Goal: Browse casually: Explore the website without a specific task or goal

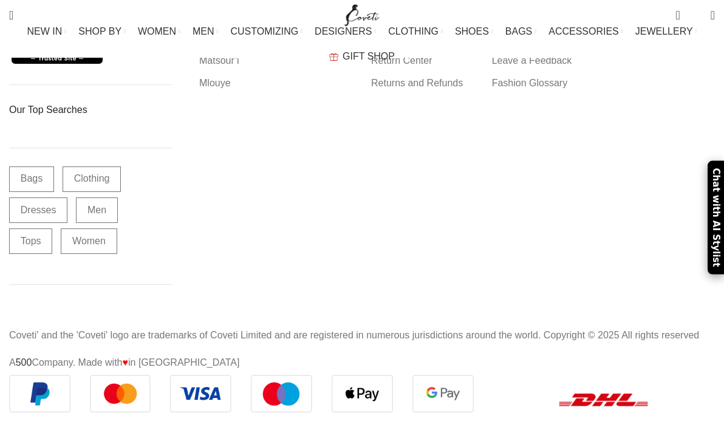
scroll to position [46746, 0]
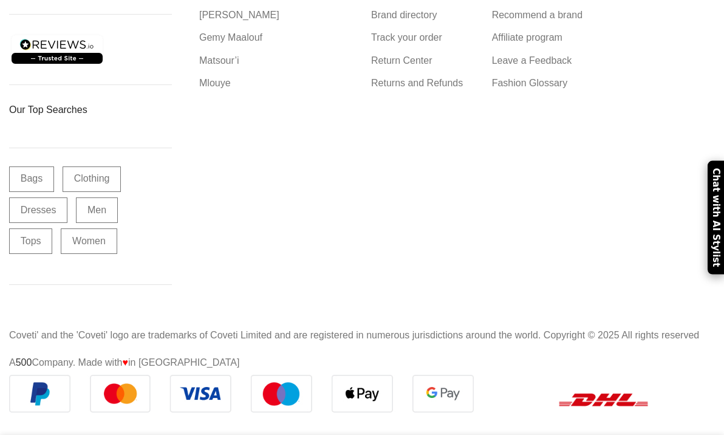
scroll to position [3221, 0]
